Goal: Transaction & Acquisition: Purchase product/service

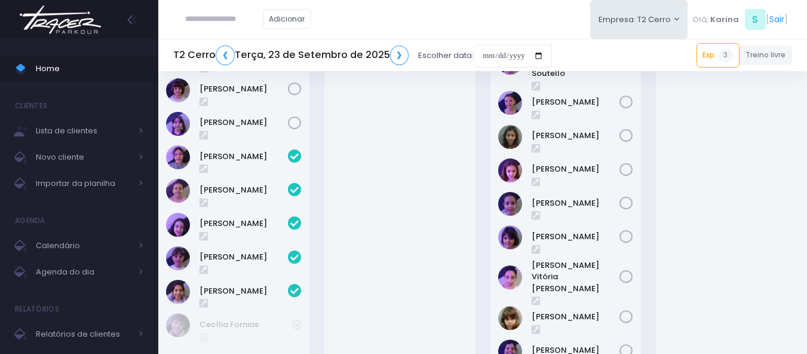
scroll to position [299, 0]
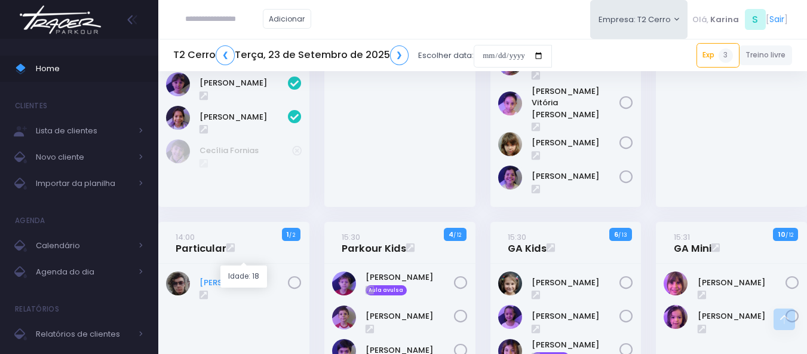
click at [253, 277] on link "Fernando Pires" at bounding box center [244, 283] width 88 height 12
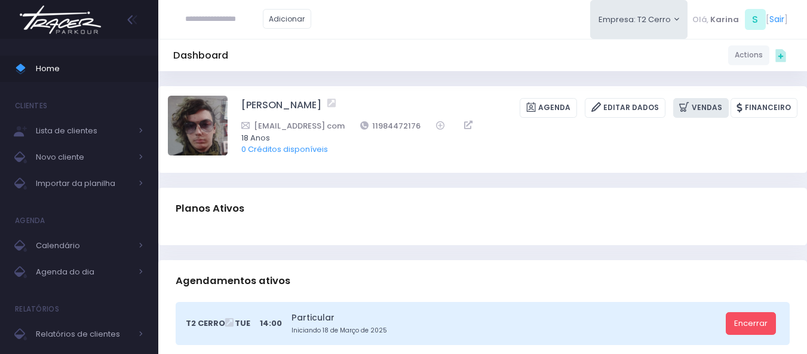
click at [715, 109] on link "Vendas" at bounding box center [702, 108] width 56 height 20
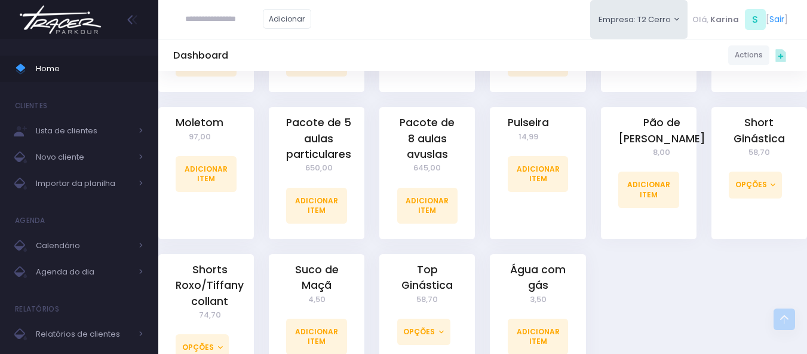
scroll to position [1155, 0]
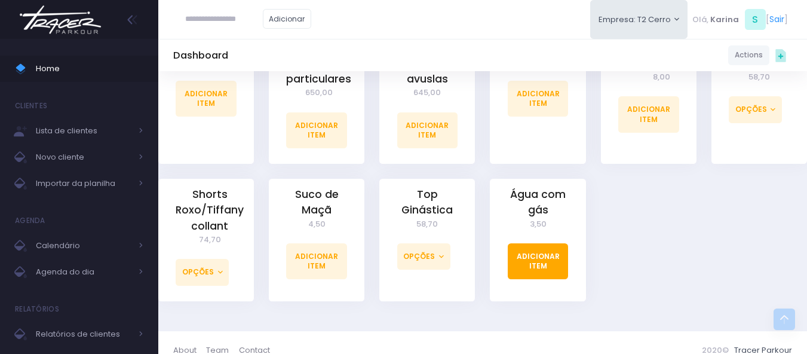
click at [541, 243] on link "Adicionar Item" at bounding box center [538, 261] width 61 height 36
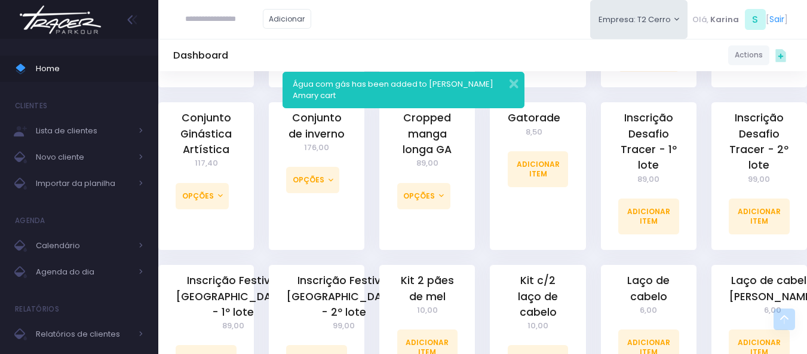
scroll to position [896, 0]
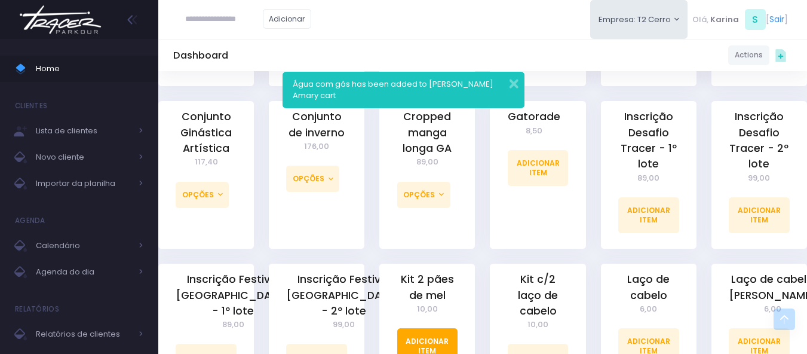
drag, startPoint x: 424, startPoint y: 329, endPoint x: 433, endPoint y: 324, distance: 9.6
click at [425, 329] on link "Adicionar Item" at bounding box center [427, 346] width 61 height 36
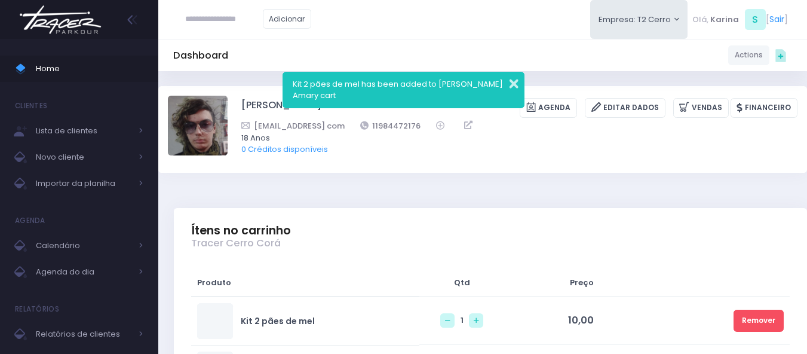
click at [515, 83] on button "button" at bounding box center [506, 82] width 24 height 14
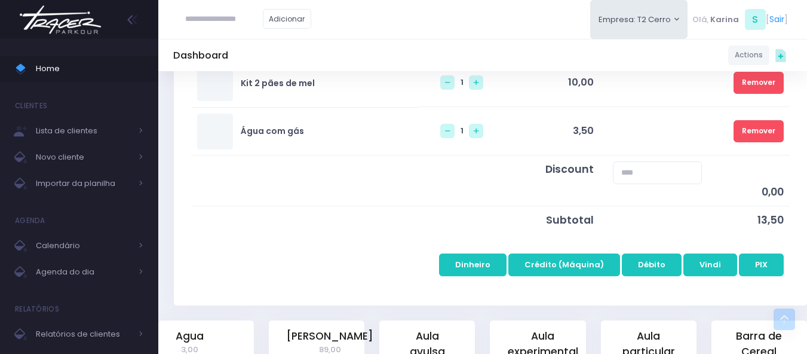
scroll to position [239, 0]
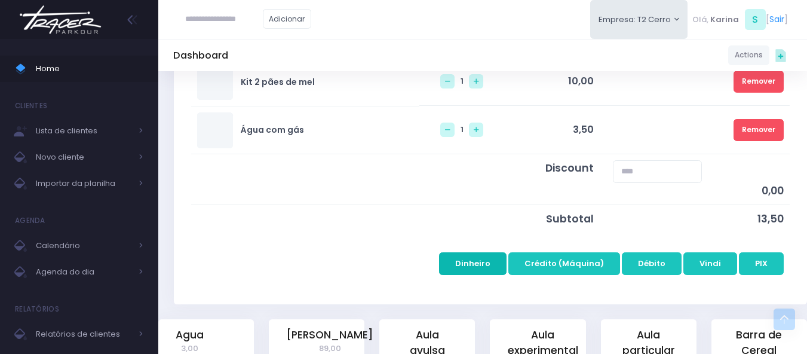
click at [482, 257] on button "Dinheiro" at bounding box center [473, 263] width 68 height 23
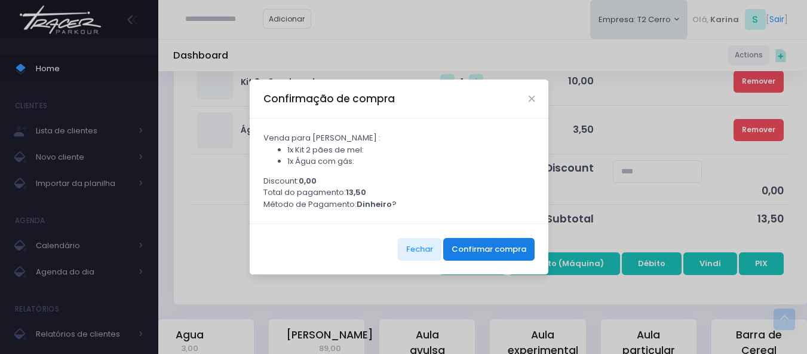
click at [464, 247] on button "Confirmar compra" at bounding box center [488, 249] width 91 height 23
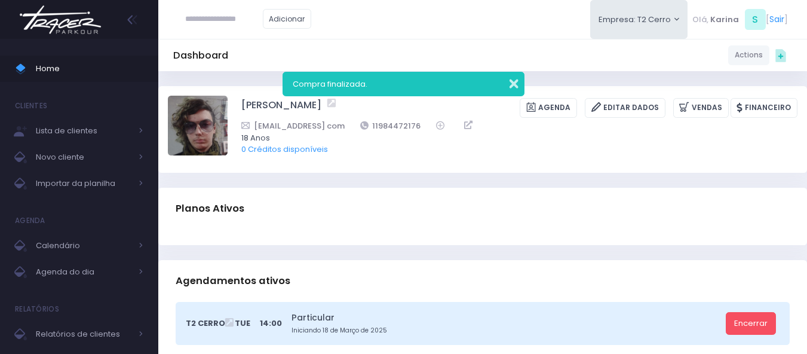
click at [511, 87] on button "button" at bounding box center [506, 82] width 24 height 14
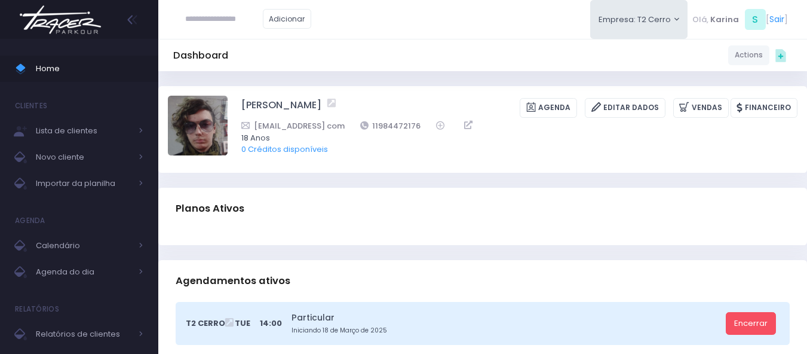
click at [466, 47] on div "Dashboard Actions Choose Label: Customer Partner Suplier Member Staff Add new" at bounding box center [482, 55] width 649 height 23
click at [446, 42] on div "Dashboard Actions Choose Label: Customer Partner Suplier Member Staff Add new" at bounding box center [482, 55] width 649 height 32
click at [71, 18] on img at bounding box center [60, 20] width 91 height 42
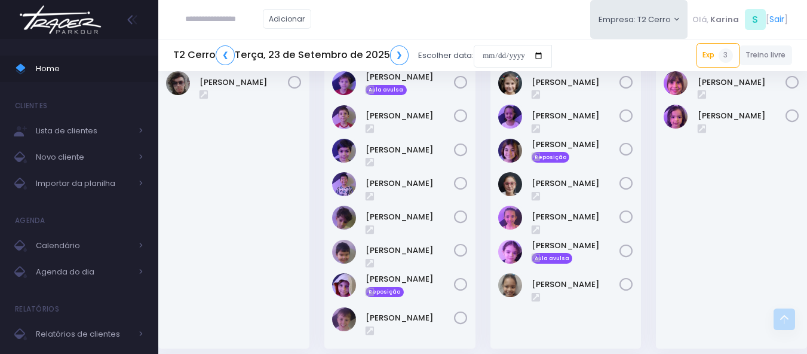
scroll to position [478, 0]
